Goal: Navigation & Orientation: Find specific page/section

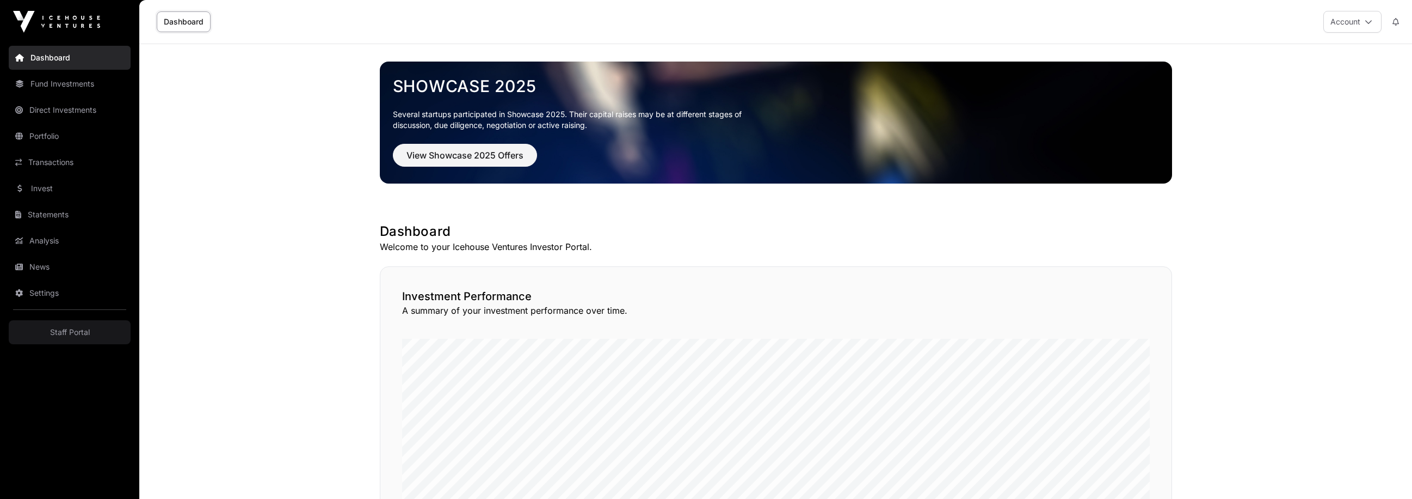
click at [20, 219] on link "Statements" at bounding box center [70, 214] width 122 height 24
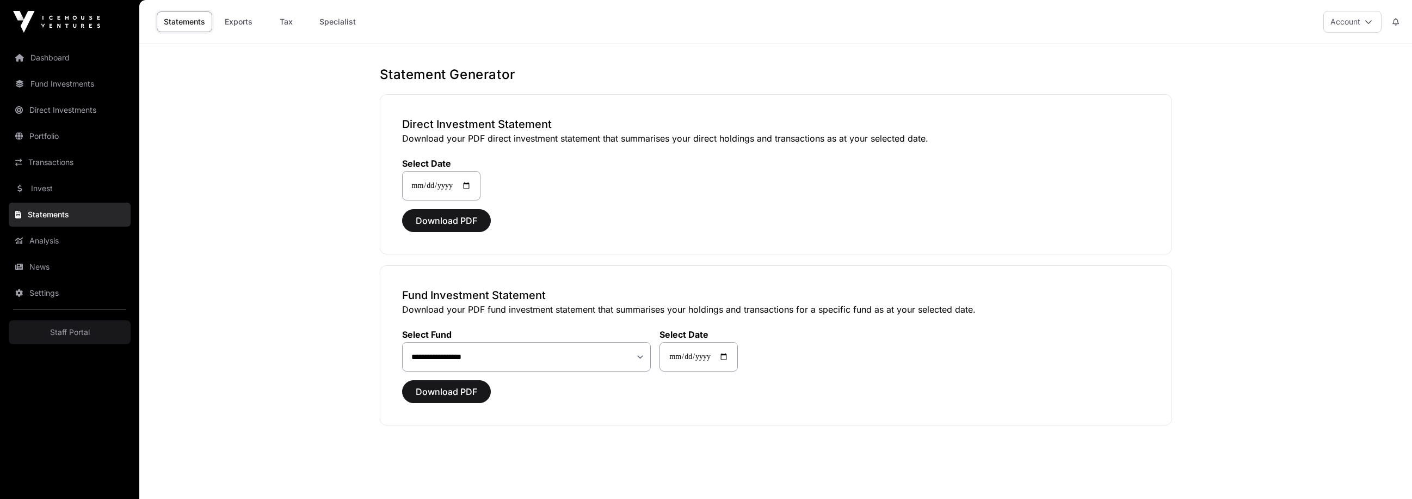
click at [60, 273] on link "News" at bounding box center [70, 267] width 122 height 24
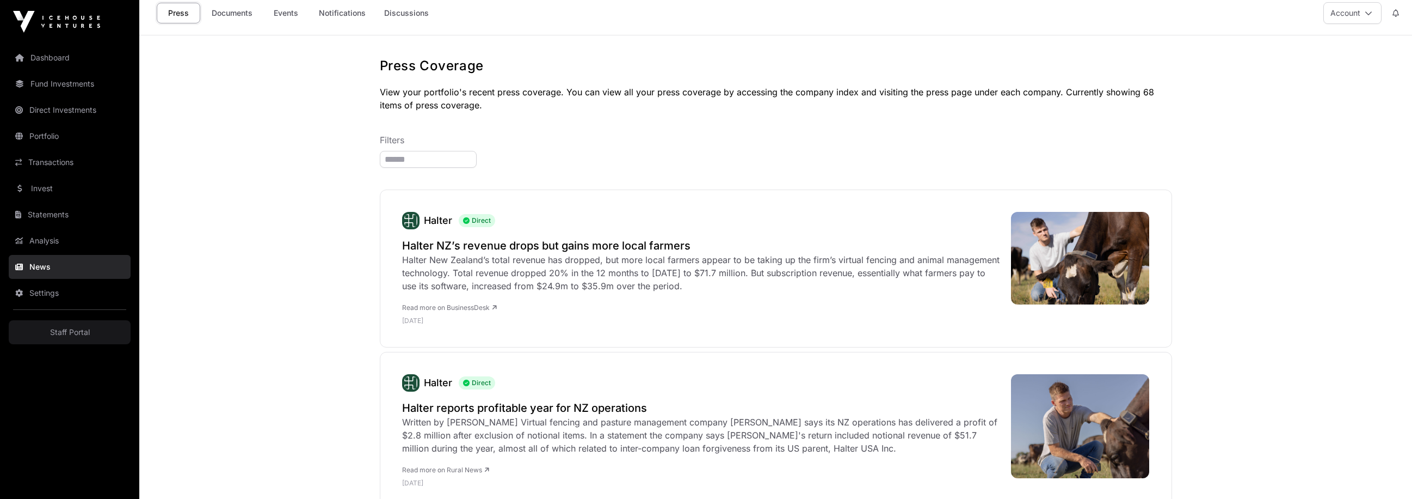
scroll to position [11, 0]
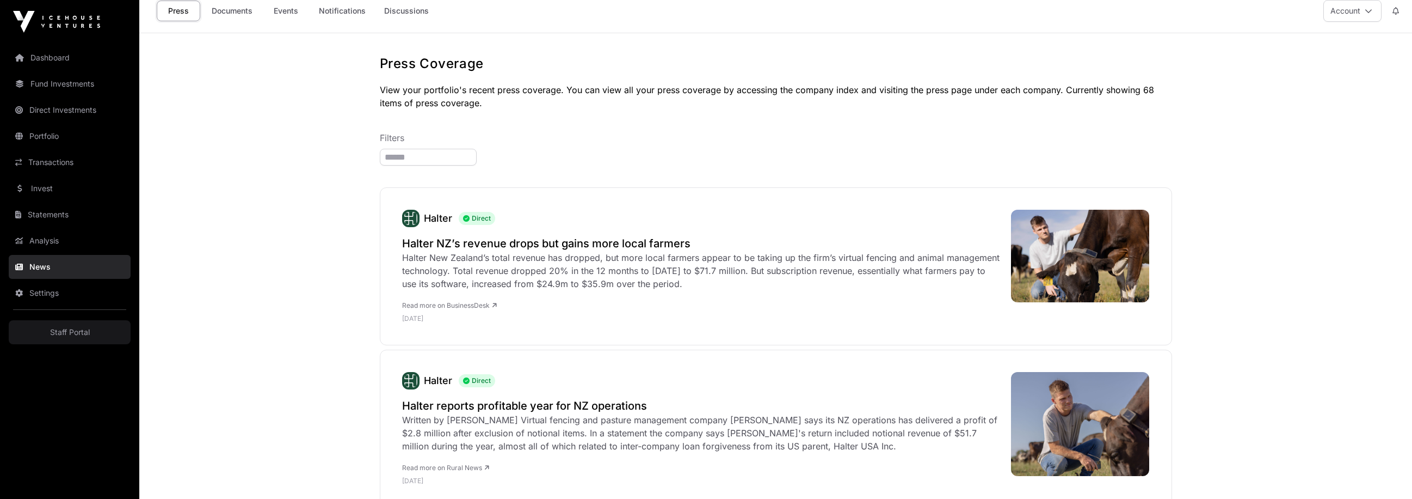
click at [62, 188] on link "Invest" at bounding box center [70, 188] width 122 height 24
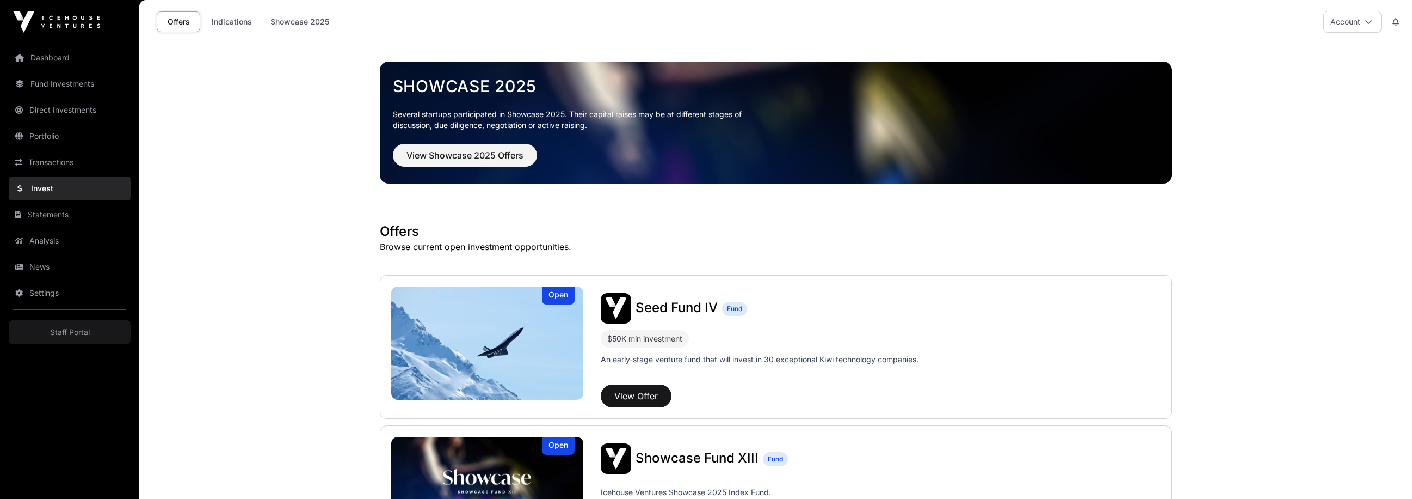
click at [38, 93] on link "Fund Investments" at bounding box center [70, 84] width 122 height 24
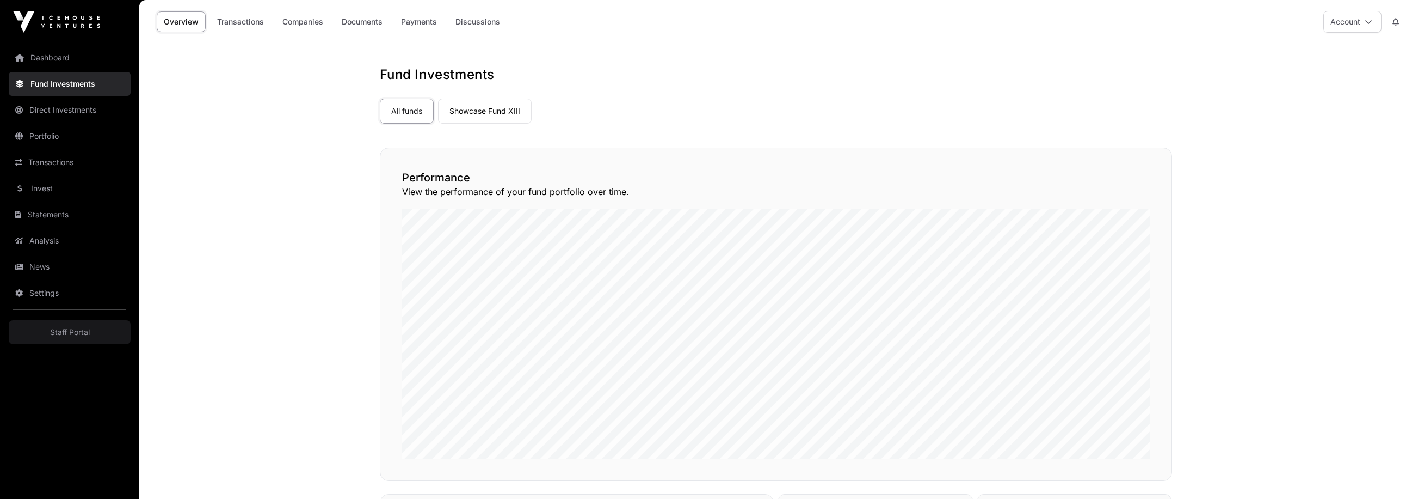
click at [43, 69] on link "Dashboard" at bounding box center [70, 58] width 122 height 24
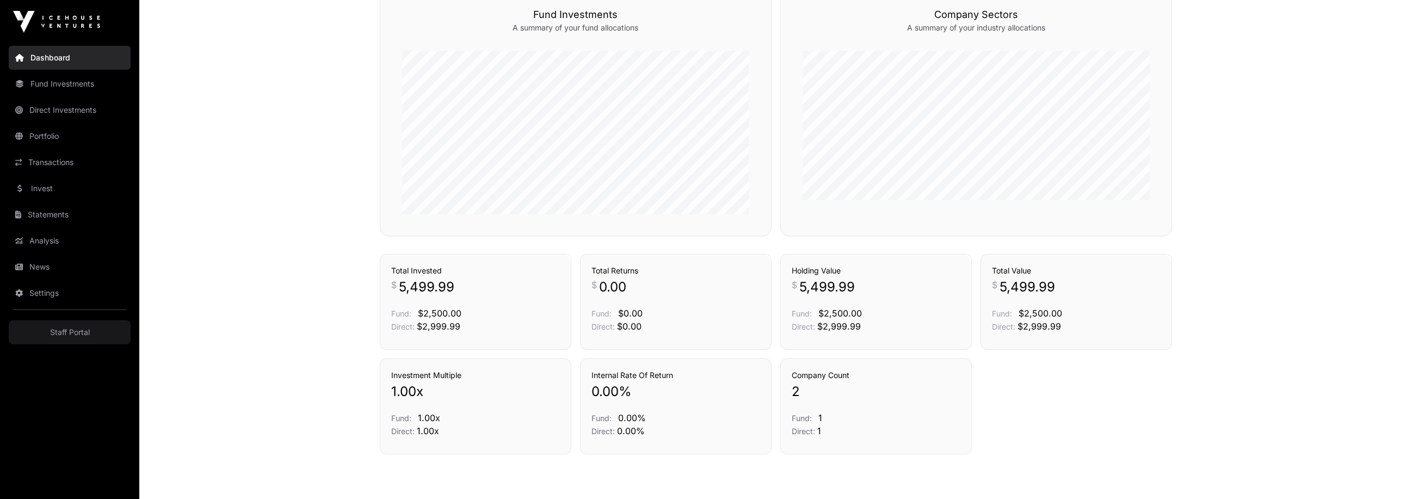
scroll to position [643, 0]
